Goal: Navigation & Orientation: Find specific page/section

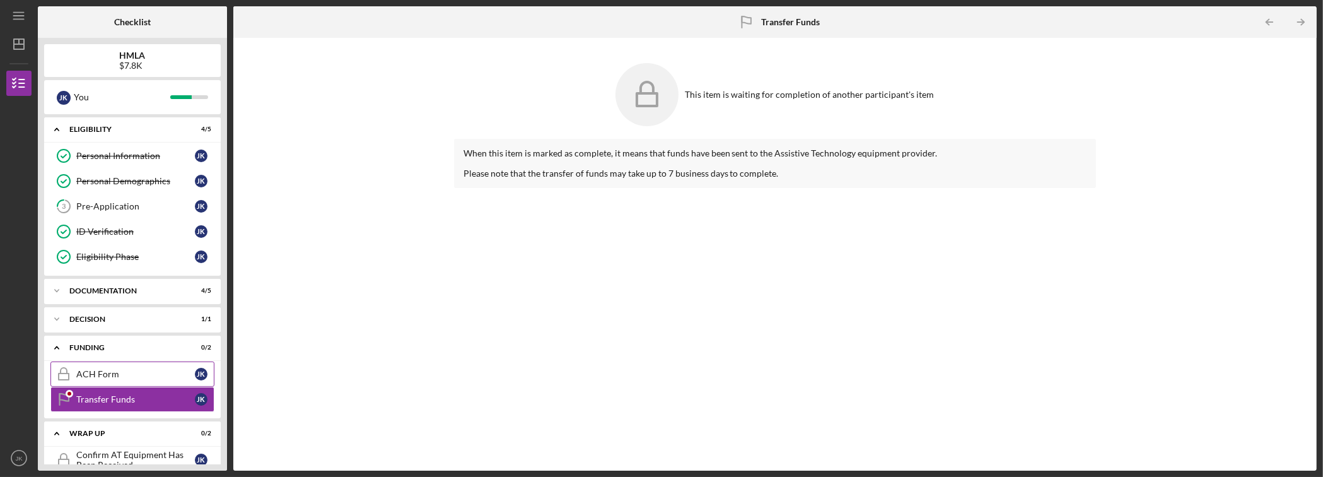
click at [84, 371] on div "ACH Form" at bounding box center [135, 374] width 119 height 10
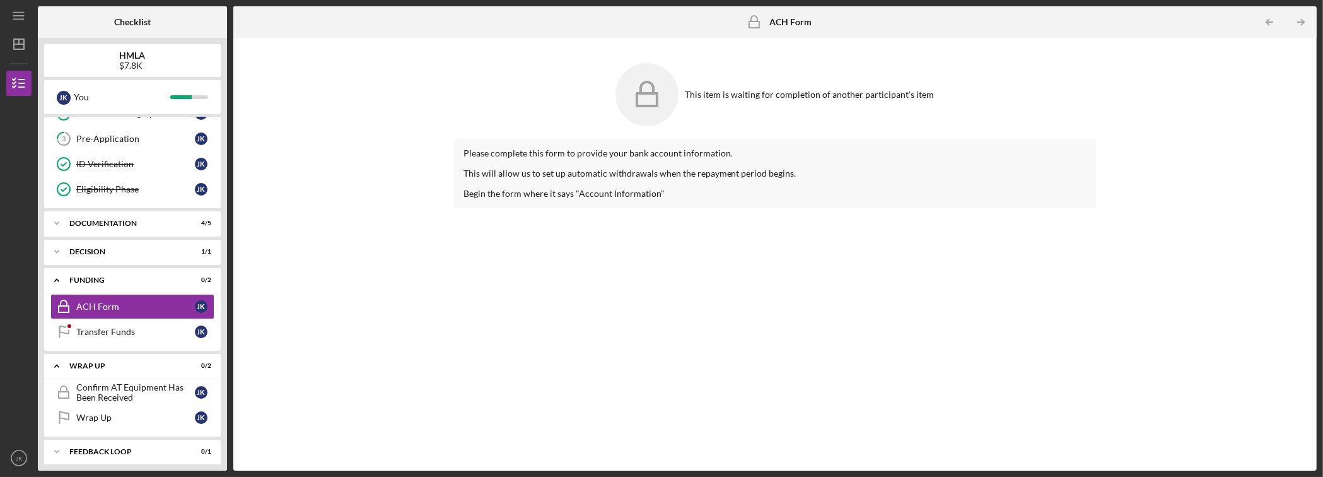
scroll to position [69, 0]
click at [66, 215] on icon "Icon/Expander" at bounding box center [56, 221] width 25 height 25
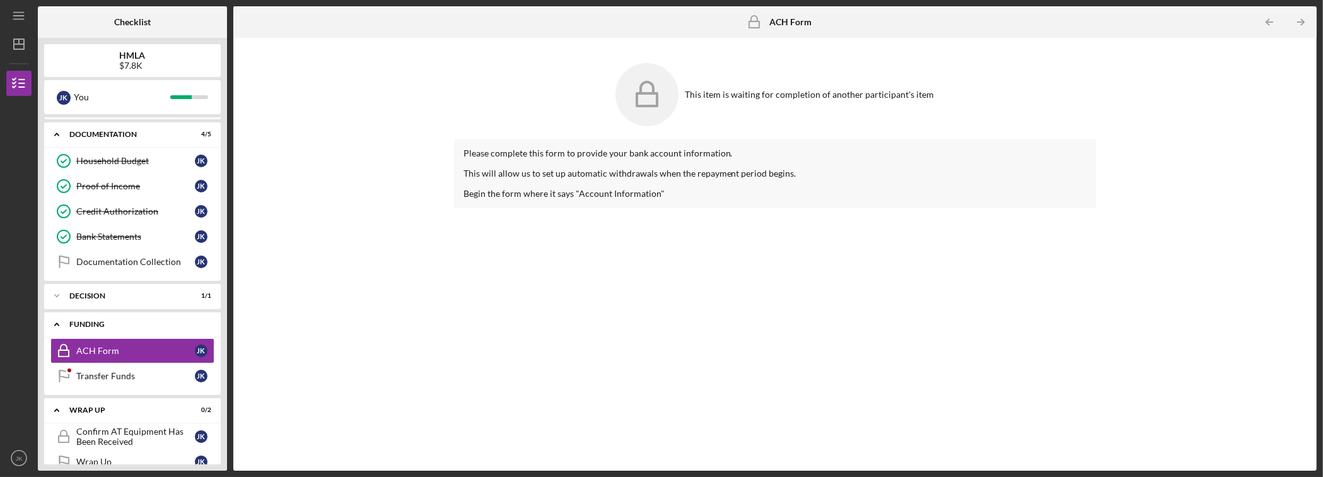
scroll to position [195, 0]
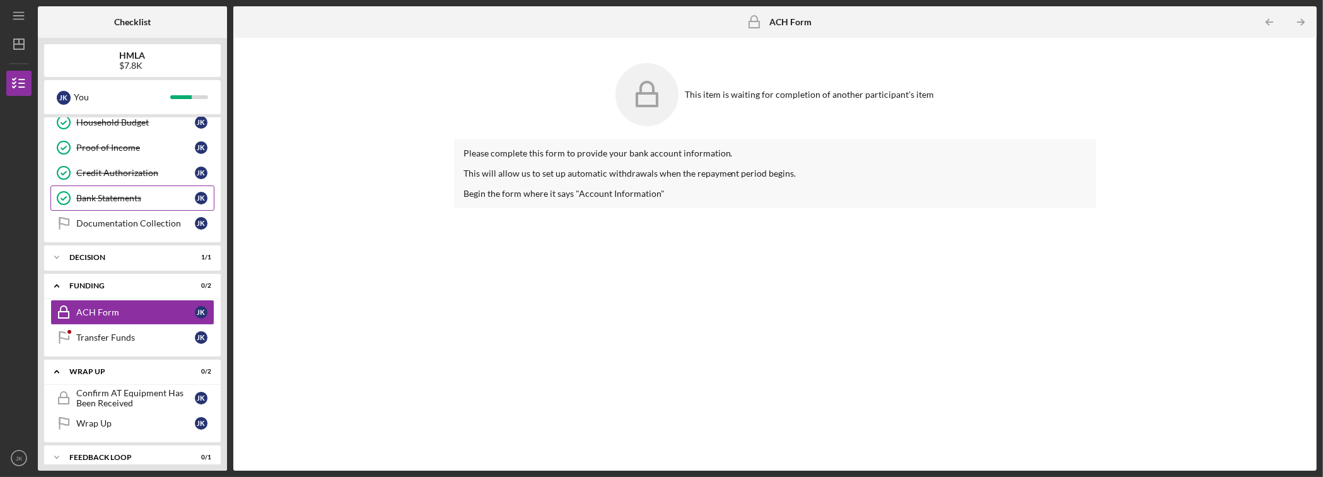
click at [122, 204] on link "Bank Statements Bank Statements J K" at bounding box center [132, 197] width 164 height 25
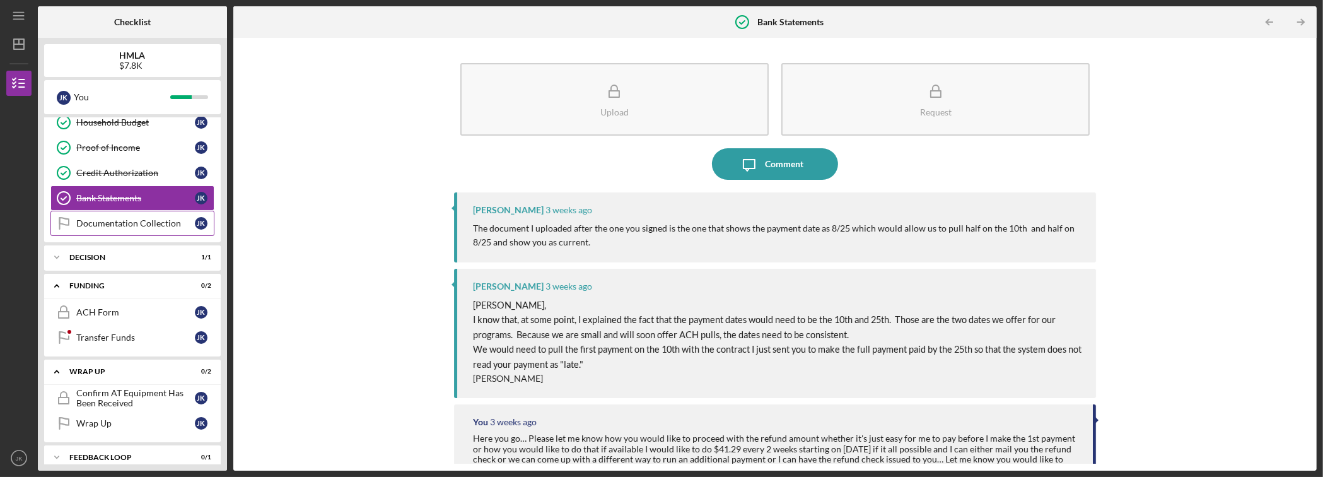
click at [84, 218] on div "Documentation Collection" at bounding box center [135, 223] width 119 height 10
